Goal: Use online tool/utility: Utilize a website feature to perform a specific function

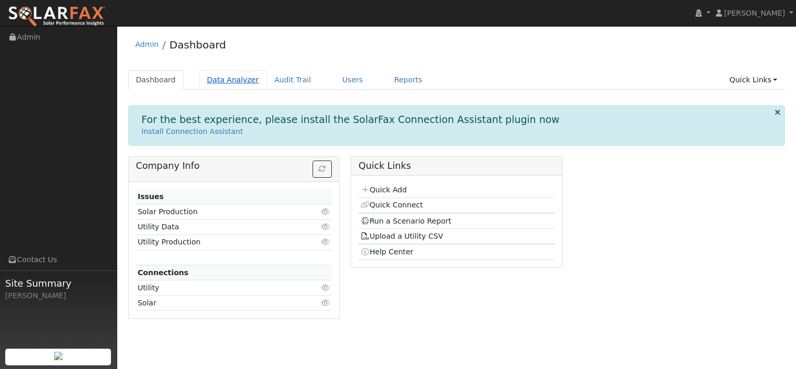
click at [208, 79] on link "Data Analyzer" at bounding box center [233, 79] width 68 height 19
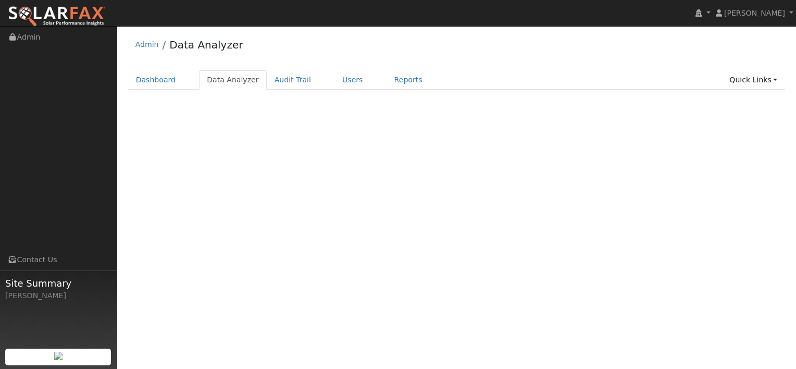
select select "7"
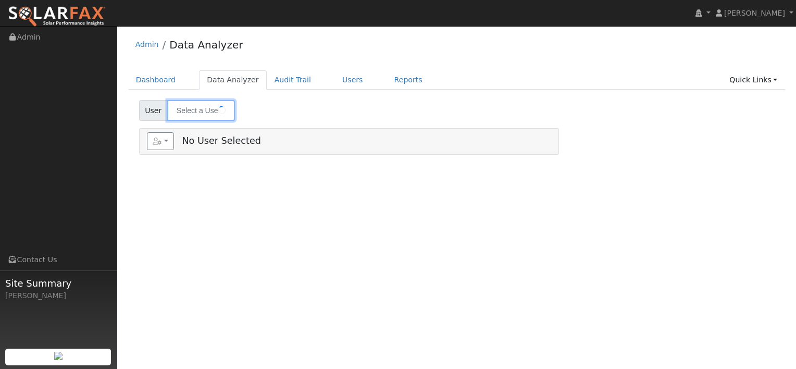
type input "Vish Manvi"
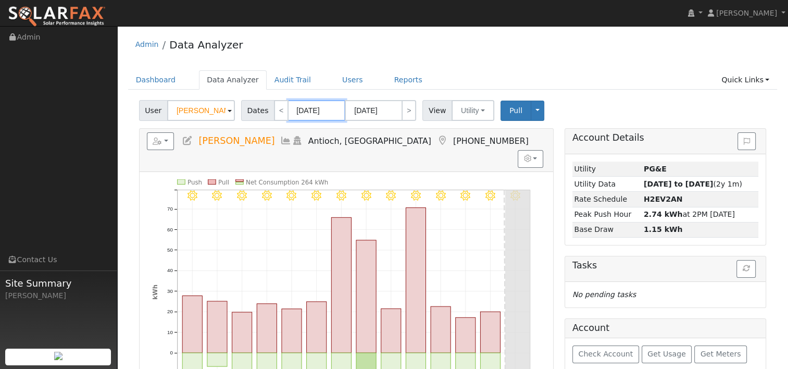
click at [316, 110] on input "08/22/2025" at bounding box center [316, 110] width 57 height 21
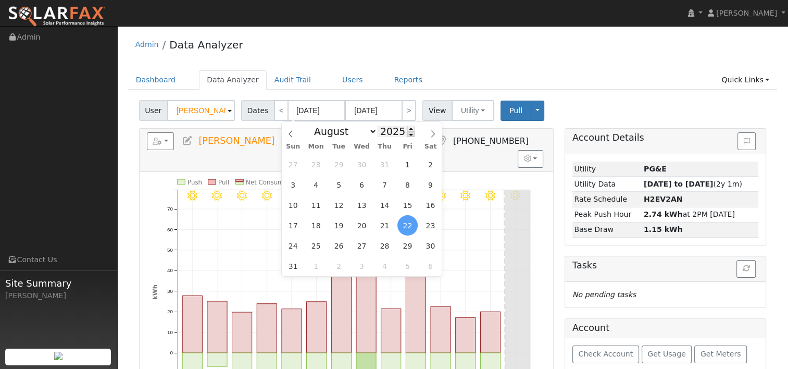
click at [407, 135] on span at bounding box center [410, 134] width 7 height 6
type input "2024"
click at [295, 182] on span "4" at bounding box center [293, 184] width 20 height 20
type input "08/04/2024"
type input "08/17/2024"
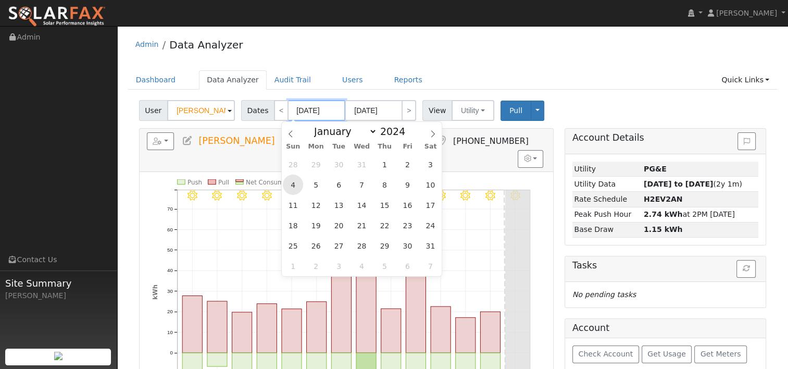
type input "2024"
select select "7"
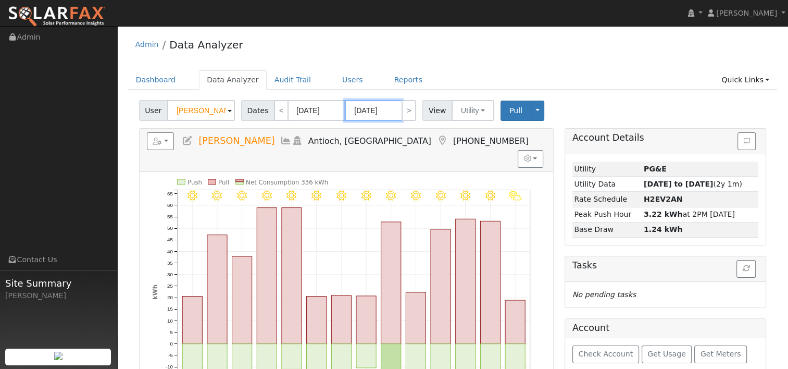
click at [364, 110] on input "08/17/2024" at bounding box center [373, 110] width 57 height 21
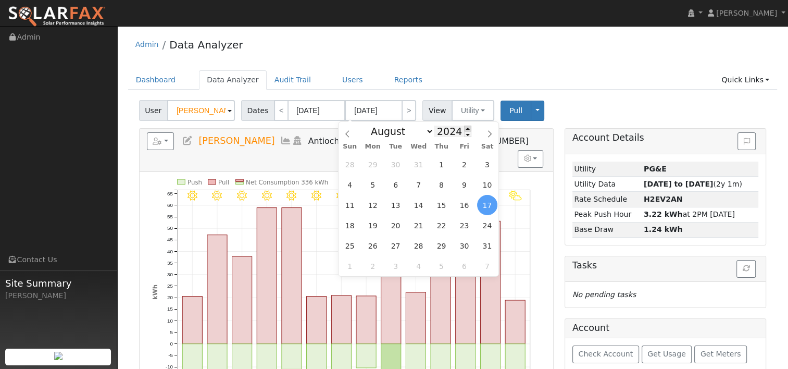
click at [464, 129] on span at bounding box center [467, 128] width 7 height 6
type input "2025"
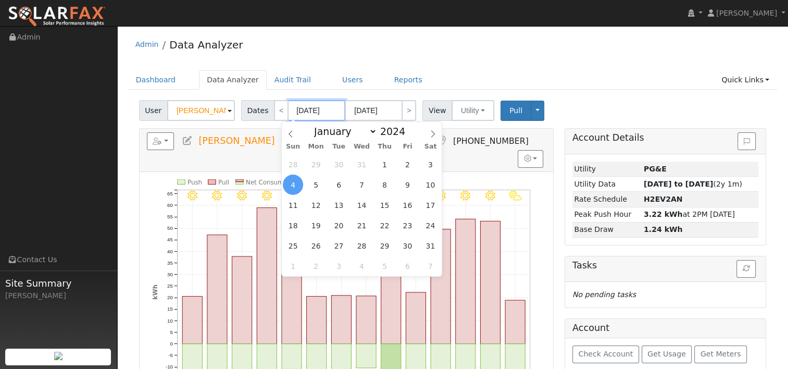
click at [317, 112] on input "08/04/2024" at bounding box center [316, 110] width 57 height 21
click at [431, 132] on icon at bounding box center [432, 133] width 7 height 7
select select "8"
click at [363, 162] on span "4" at bounding box center [361, 164] width 20 height 20
type input "09/04/2024"
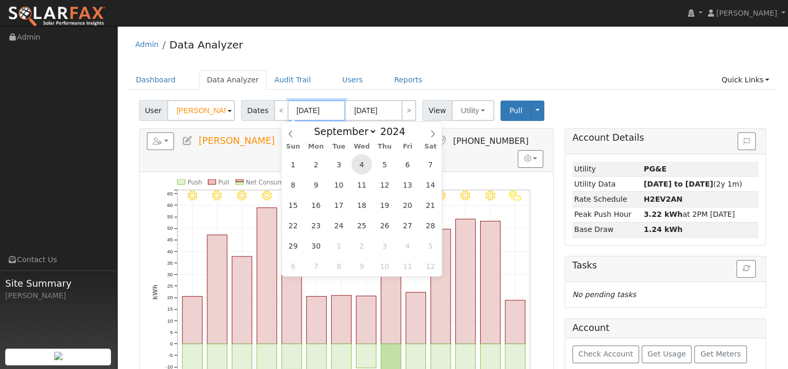
type input "09/17/2024"
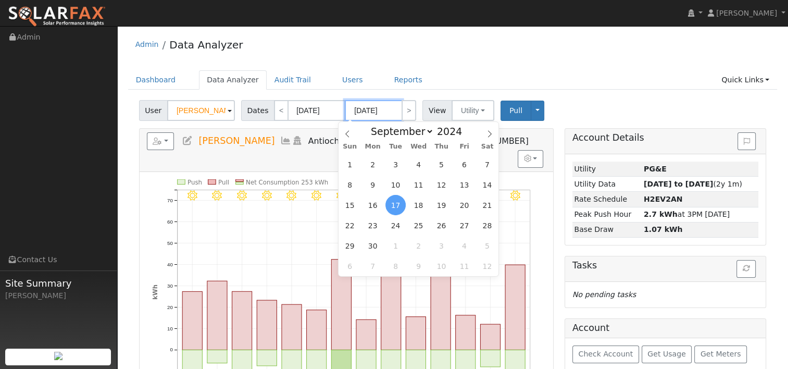
click at [379, 107] on input "09/17/2024" at bounding box center [373, 110] width 57 height 21
click at [464, 129] on span at bounding box center [467, 128] width 7 height 6
type input "2025"
click at [413, 163] on span "3" at bounding box center [418, 164] width 20 height 20
type input "09/03/2025"
